Goal: Contribute content: Add original content to the website for others to see

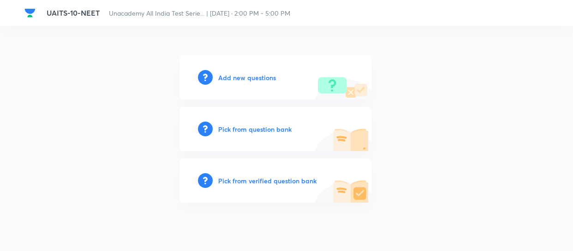
click at [242, 78] on h6 "Add new questions" at bounding box center [247, 78] width 58 height 10
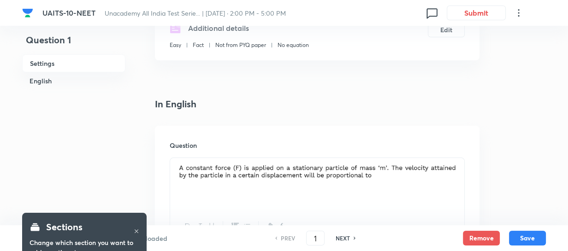
scroll to position [251, 0]
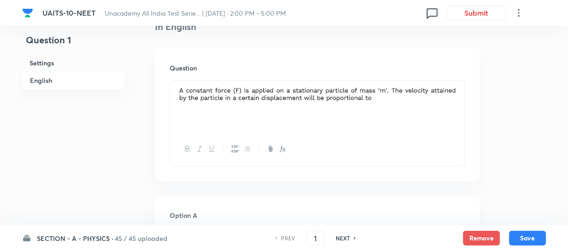
click at [345, 232] on div "PREV 1 ​ NEXT" at bounding box center [315, 238] width 119 height 15
click at [345, 235] on h6 "NEXT" at bounding box center [343, 238] width 14 height 8
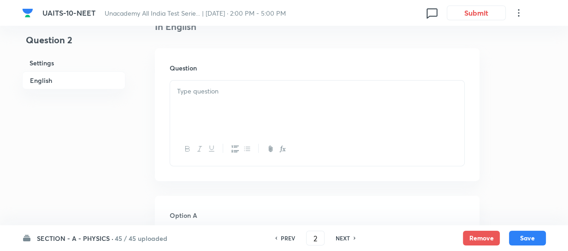
checkbox input "false"
type input "2"
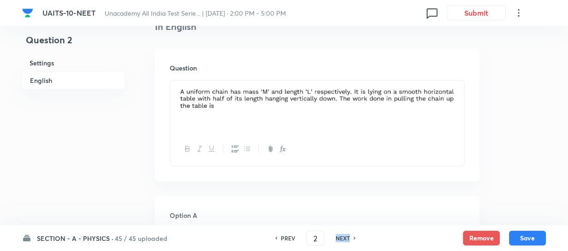
click at [345, 235] on h6 "NEXT" at bounding box center [343, 238] width 14 height 8
checkbox input "false"
type input "3"
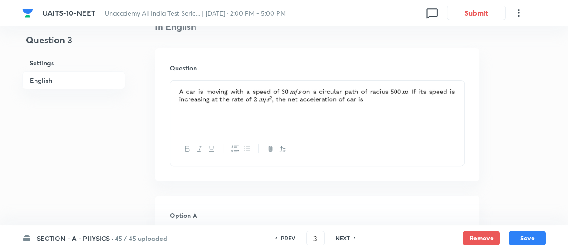
click at [339, 238] on h6 "NEXT" at bounding box center [343, 238] width 14 height 8
checkbox input "false"
type input "4"
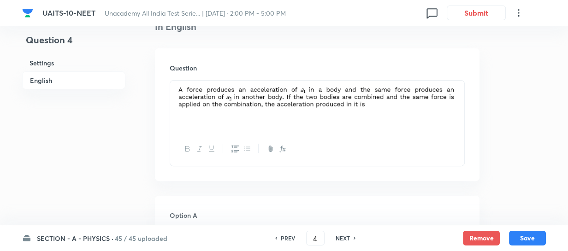
click at [339, 238] on h6 "NEXT" at bounding box center [343, 238] width 14 height 8
checkbox input "false"
type input "5"
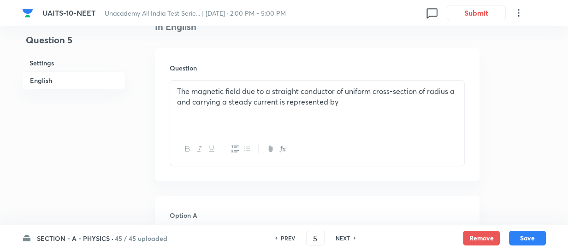
click at [339, 238] on h6 "NEXT" at bounding box center [343, 238] width 14 height 8
checkbox input "false"
type input "6"
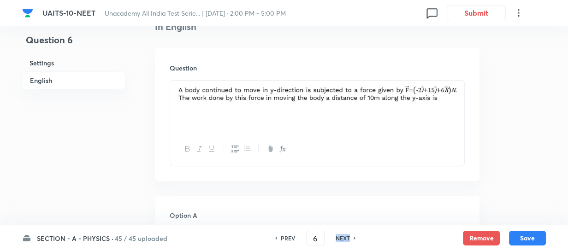
click at [339, 238] on h6 "NEXT" at bounding box center [343, 238] width 14 height 8
checkbox input "false"
type input "7"
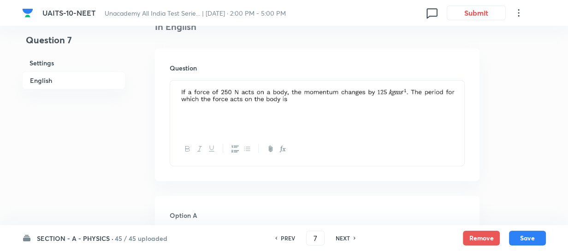
click at [339, 238] on h6 "NEXT" at bounding box center [343, 238] width 14 height 8
checkbox input "false"
type input "8"
click at [339, 238] on h6 "NEXT" at bounding box center [343, 238] width 14 height 8
checkbox input "false"
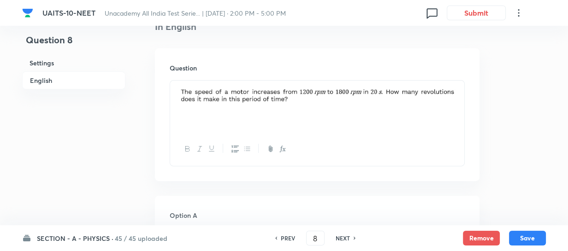
type input "9"
click at [339, 238] on h6 "NEXT" at bounding box center [343, 238] width 14 height 8
checkbox input "false"
type input "10"
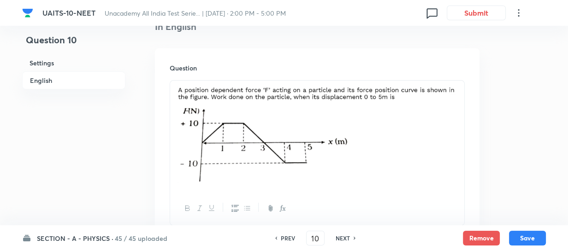
click at [340, 238] on h6 "NEXT" at bounding box center [343, 238] width 14 height 8
checkbox input "false"
type input "11"
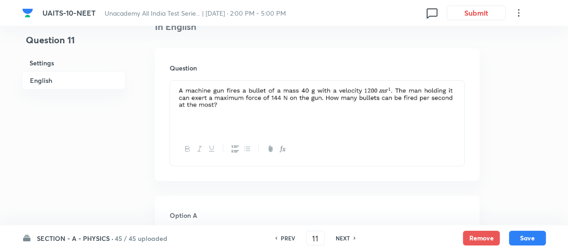
click at [340, 238] on h6 "NEXT" at bounding box center [343, 238] width 14 height 8
checkbox input "false"
type input "12"
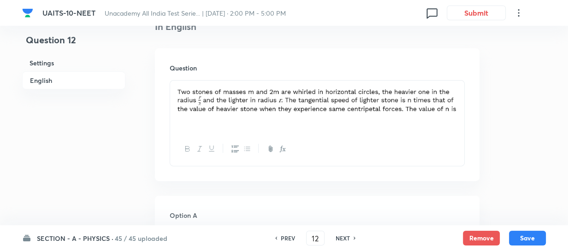
click at [340, 238] on h6 "NEXT" at bounding box center [343, 238] width 14 height 8
checkbox input "false"
type input "13"
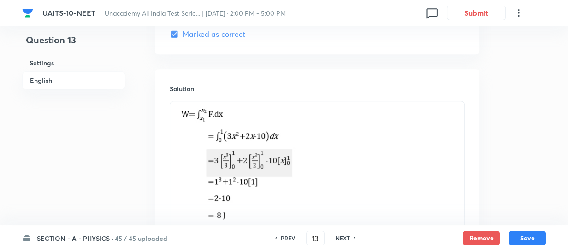
scroll to position [1006, 0]
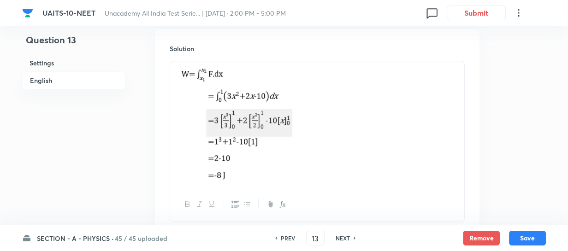
click at [340, 237] on h6 "NEXT" at bounding box center [343, 238] width 14 height 8
checkbox input "false"
type input "14"
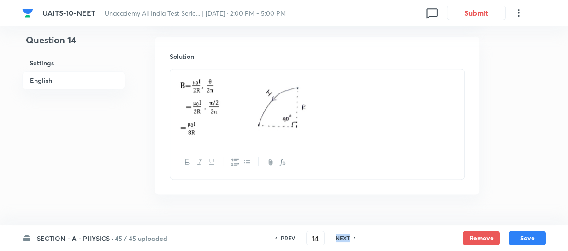
click at [340, 237] on h6 "NEXT" at bounding box center [343, 238] width 14 height 8
checkbox input "false"
type input "15"
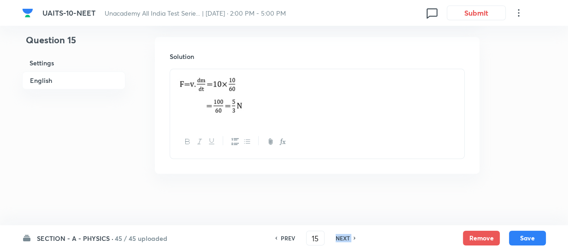
click at [340, 237] on h6 "NEXT" at bounding box center [343, 238] width 14 height 8
checkbox input "false"
type input "16"
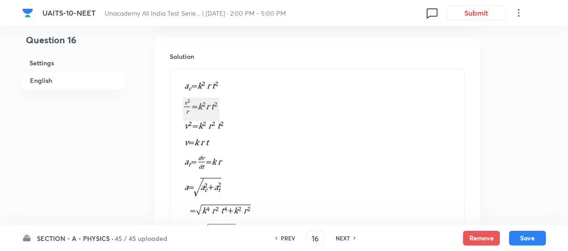
click at [340, 237] on h6 "NEXT" at bounding box center [343, 238] width 14 height 8
checkbox input "false"
type input "17"
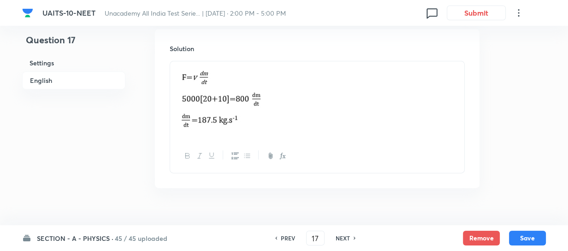
click at [340, 237] on h6 "NEXT" at bounding box center [343, 238] width 14 height 8
checkbox input "false"
type input "18"
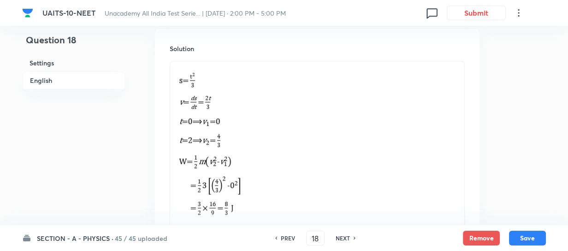
click at [340, 237] on h6 "NEXT" at bounding box center [343, 238] width 14 height 8
checkbox input "false"
type input "19"
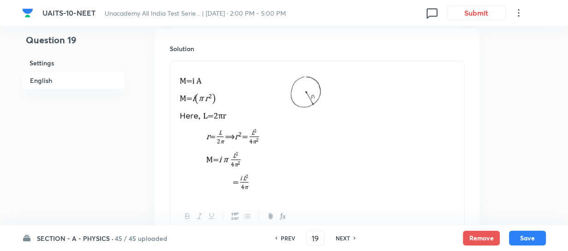
click at [340, 237] on h6 "NEXT" at bounding box center [343, 238] width 14 height 8
checkbox input "false"
type input "20"
checkbox input "true"
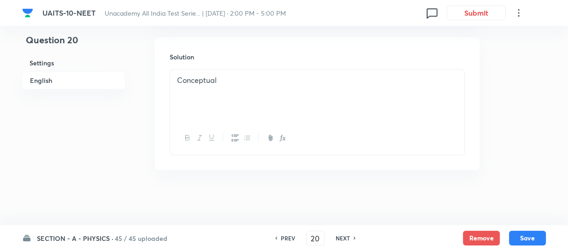
click at [340, 237] on h6 "NEXT" at bounding box center [343, 238] width 14 height 8
type input "21"
checkbox input "false"
click at [340, 237] on h6 "NEXT" at bounding box center [343, 238] width 14 height 8
checkbox input "false"
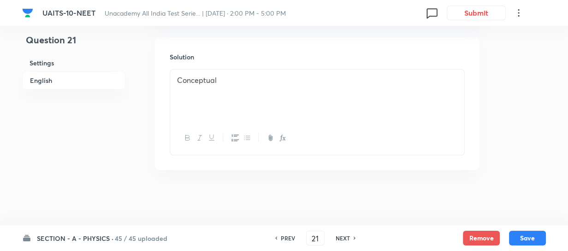
type input "22"
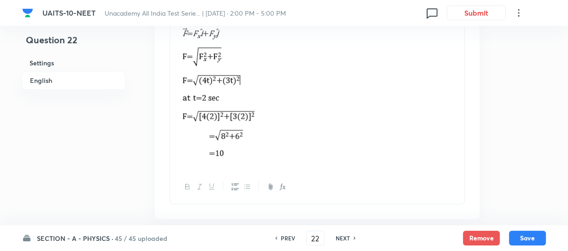
click at [341, 240] on h6 "NEXT" at bounding box center [343, 238] width 14 height 8
checkbox input "false"
type input "23"
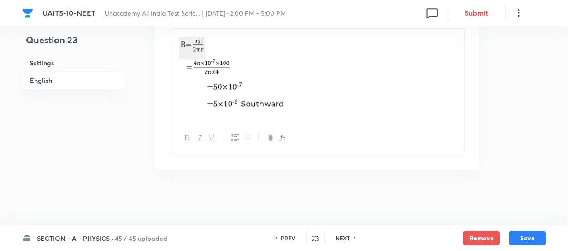
click at [341, 240] on h6 "NEXT" at bounding box center [343, 238] width 14 height 8
checkbox input "false"
type input "24"
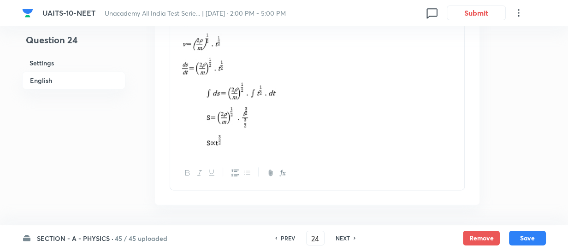
click at [341, 240] on h6 "NEXT" at bounding box center [343, 238] width 14 height 8
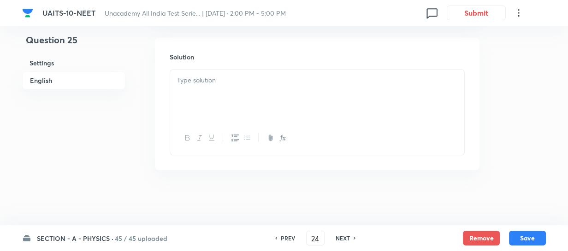
checkbox input "false"
type input "25"
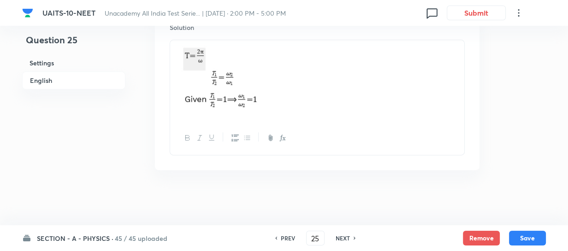
click at [341, 240] on h6 "NEXT" at bounding box center [343, 238] width 14 height 8
checkbox input "false"
type input "26"
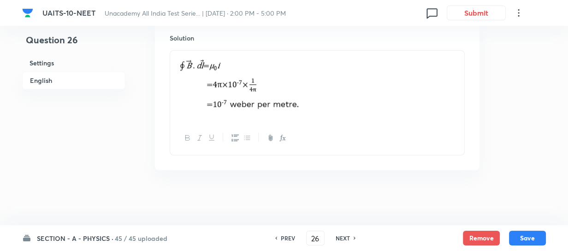
click at [341, 240] on h6 "NEXT" at bounding box center [343, 238] width 14 height 8
checkbox input "false"
type input "27"
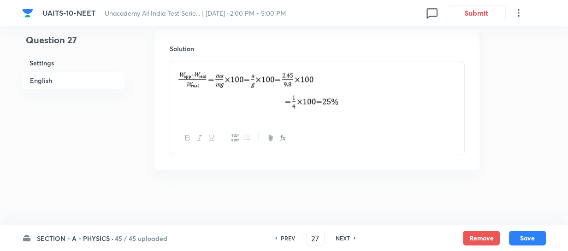
click at [341, 240] on h6 "NEXT" at bounding box center [343, 238] width 14 height 8
checkbox input "false"
type input "28"
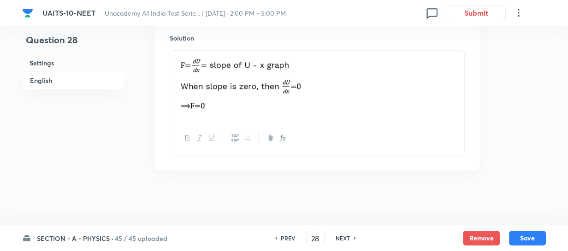
click at [341, 240] on h6 "NEXT" at bounding box center [343, 238] width 14 height 8
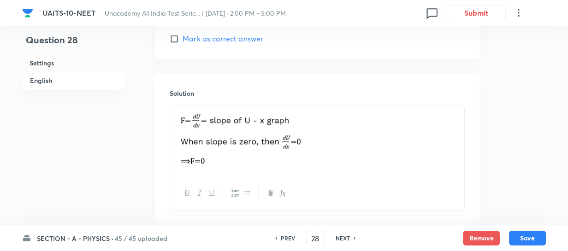
checkbox input "false"
type input "29"
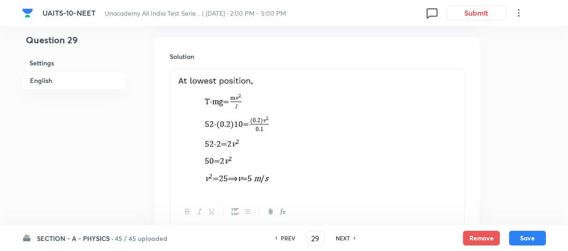
click at [341, 240] on h6 "NEXT" at bounding box center [343, 238] width 14 height 8
checkbox input "false"
type input "30"
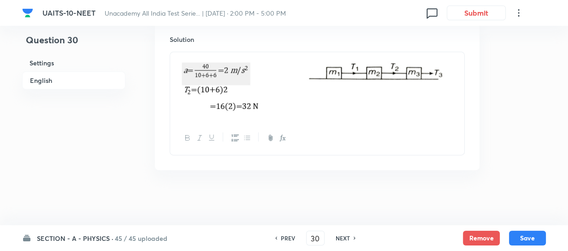
click at [341, 240] on h6 "NEXT" at bounding box center [343, 238] width 14 height 8
checkbox input "false"
type input "31"
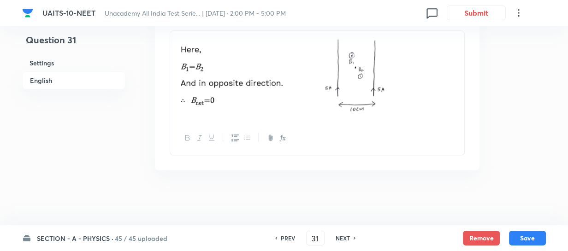
click at [341, 240] on h6 "NEXT" at bounding box center [343, 238] width 14 height 8
checkbox input "false"
type input "32"
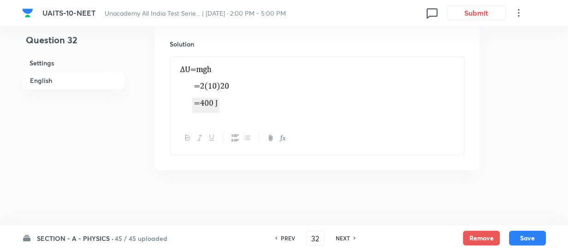
click at [341, 240] on h6 "NEXT" at bounding box center [343, 238] width 14 height 8
checkbox input "false"
type input "33"
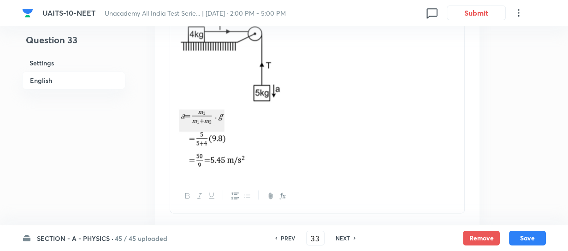
click at [341, 240] on h6 "NEXT" at bounding box center [343, 238] width 14 height 8
checkbox input "false"
type input "34"
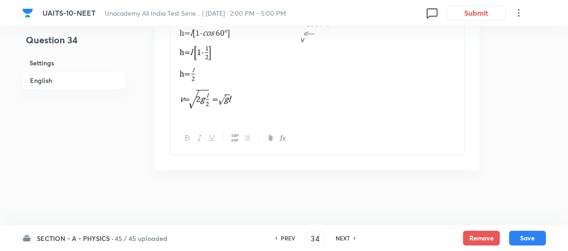
click at [341, 240] on h6 "NEXT" at bounding box center [343, 238] width 14 height 8
checkbox input "false"
type input "35"
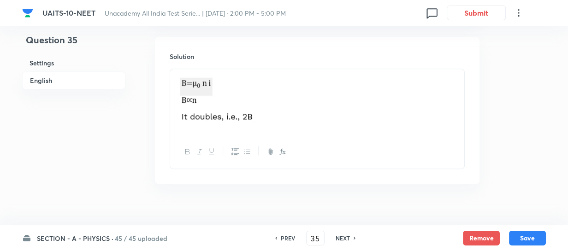
click at [341, 240] on h6 "NEXT" at bounding box center [343, 238] width 14 height 8
checkbox input "false"
type input "36"
checkbox input "true"
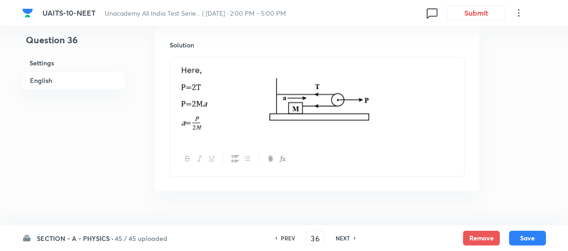
click at [341, 240] on h6 "NEXT" at bounding box center [343, 238] width 14 height 8
checkbox input "true"
checkbox input "false"
type input "37"
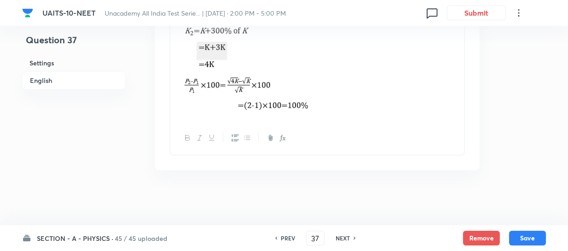
click at [341, 240] on h6 "NEXT" at bounding box center [343, 238] width 14 height 8
checkbox input "false"
type input "38"
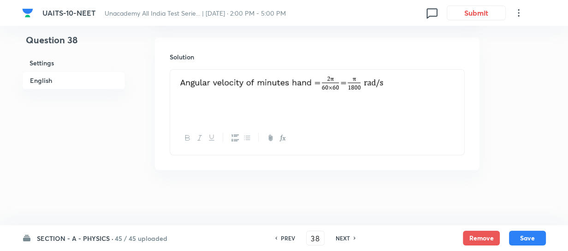
click at [341, 240] on h6 "NEXT" at bounding box center [343, 238] width 14 height 8
checkbox input "false"
type input "39"
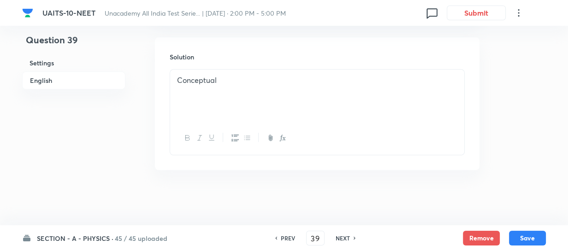
click at [341, 240] on h6 "NEXT" at bounding box center [343, 238] width 14 height 8
checkbox input "false"
checkbox input "true"
click at [341, 240] on h6 "NEXT" at bounding box center [343, 238] width 14 height 8
type input "41"
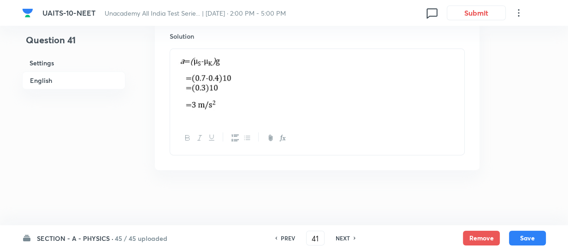
checkbox input "true"
checkbox input "false"
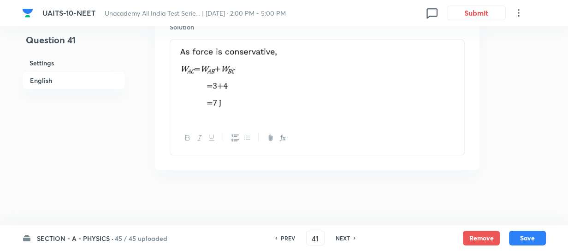
click at [341, 240] on h6 "NEXT" at bounding box center [343, 238] width 14 height 8
checkbox input "false"
type input "42"
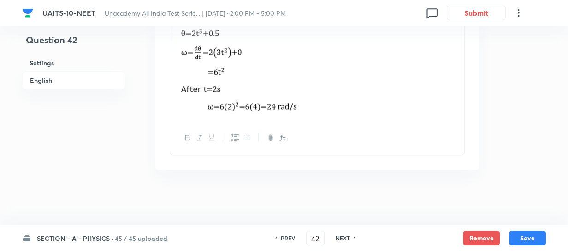
click at [341, 240] on h6 "NEXT" at bounding box center [343, 238] width 14 height 8
checkbox input "false"
type input "43"
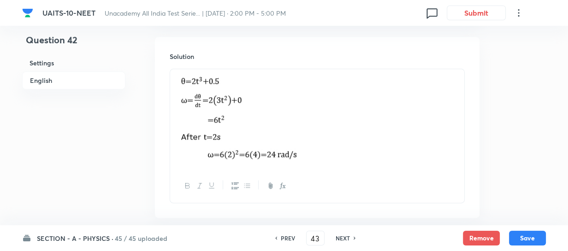
checkbox input "true"
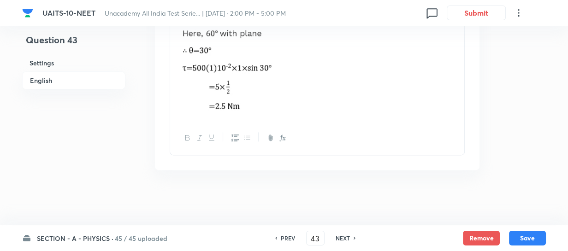
click at [341, 240] on h6 "NEXT" at bounding box center [343, 238] width 14 height 8
checkbox input "true"
checkbox input "false"
type input "44"
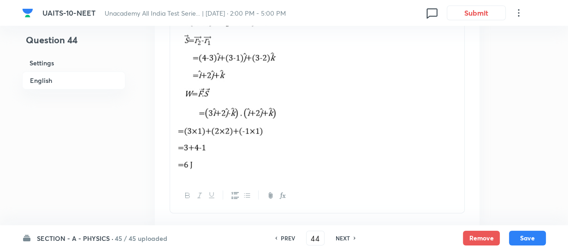
click at [341, 240] on h6 "NEXT" at bounding box center [343, 238] width 14 height 8
checkbox input "false"
type input "45"
checkbox input "true"
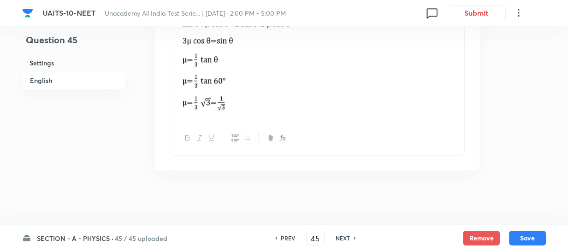
click at [341, 240] on h6 "NEXT" at bounding box center [343, 238] width 14 height 8
checkbox input "true"
checkbox input "false"
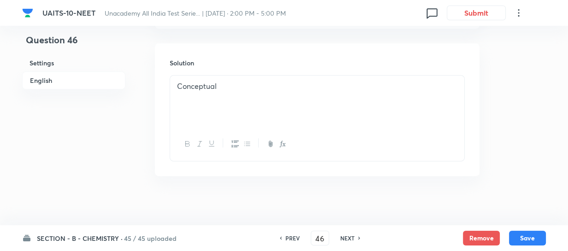
scroll to position [1017, 0]
drag, startPoint x: 325, startPoint y: 239, endPoint x: 298, endPoint y: 239, distance: 26.3
click at [298, 239] on div "PREV 46 ​ NEXT" at bounding box center [320, 238] width 119 height 15
type input "180"
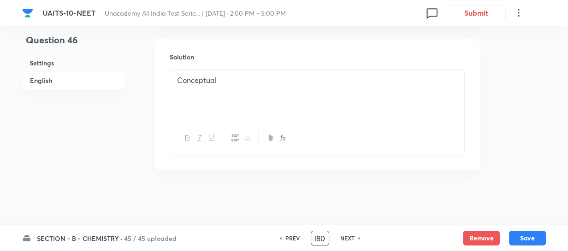
checkbox input "false"
checkbox input "true"
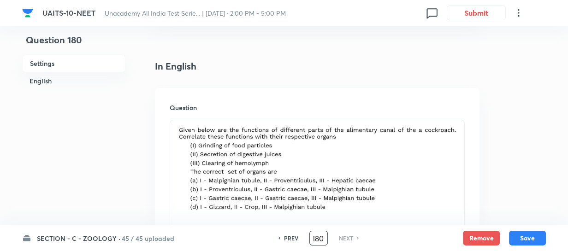
scroll to position [220, 0]
